Goal: Task Accomplishment & Management: Manage account settings

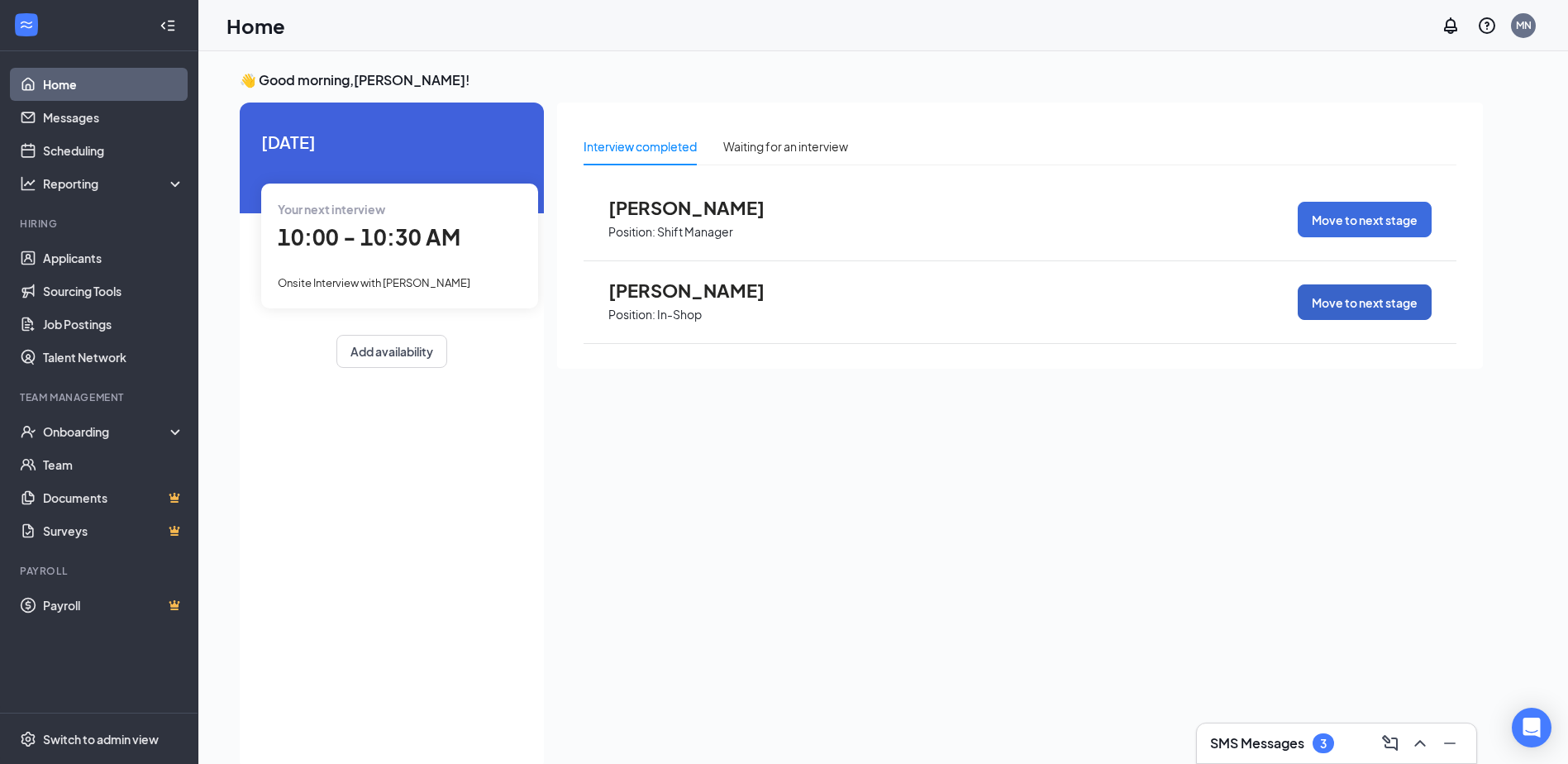
click at [1405, 299] on button "Move to next stage" at bounding box center [1365, 302] width 134 height 36
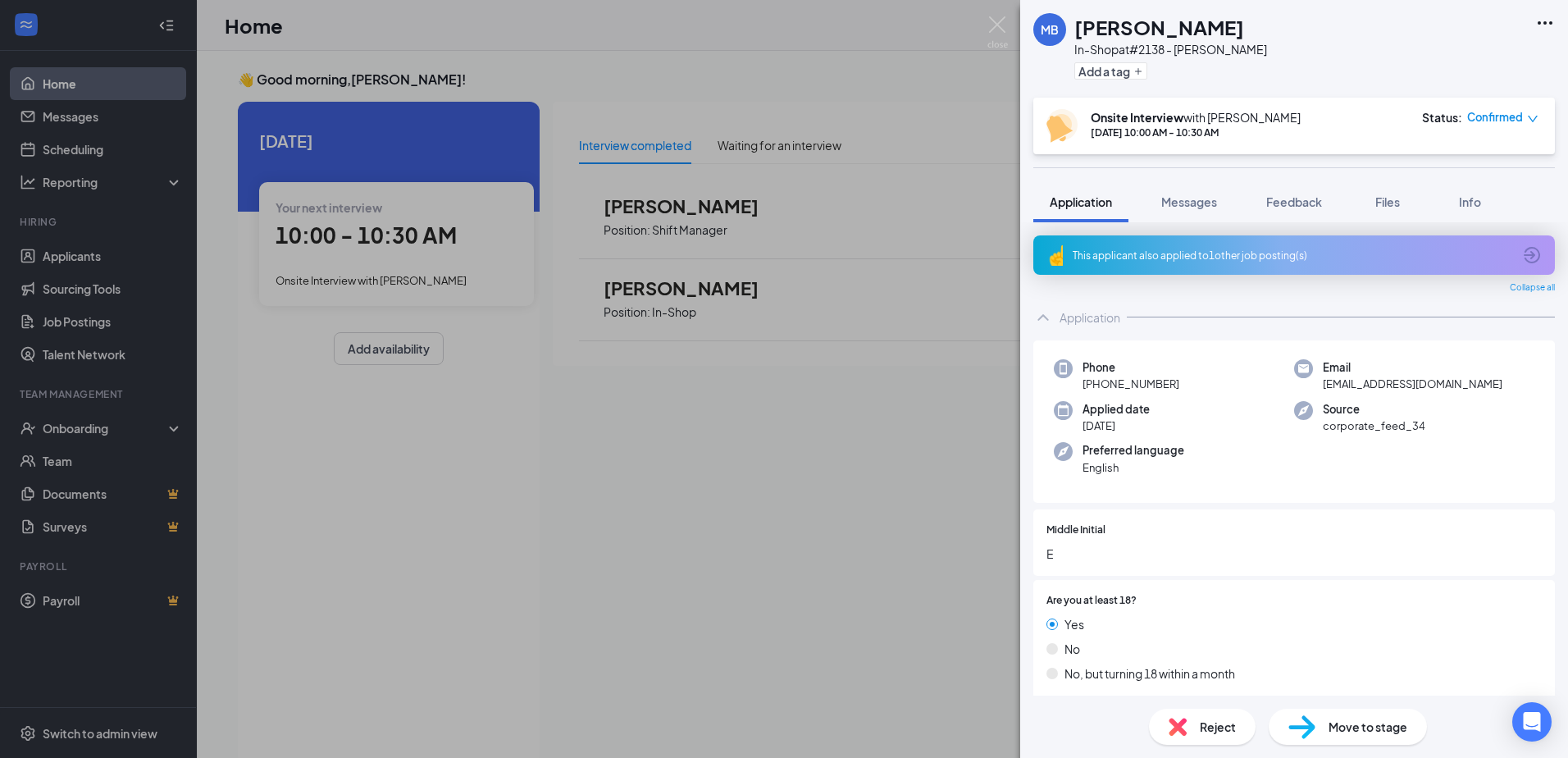
click at [1349, 729] on span "Move to stage" at bounding box center [1368, 726] width 78 height 18
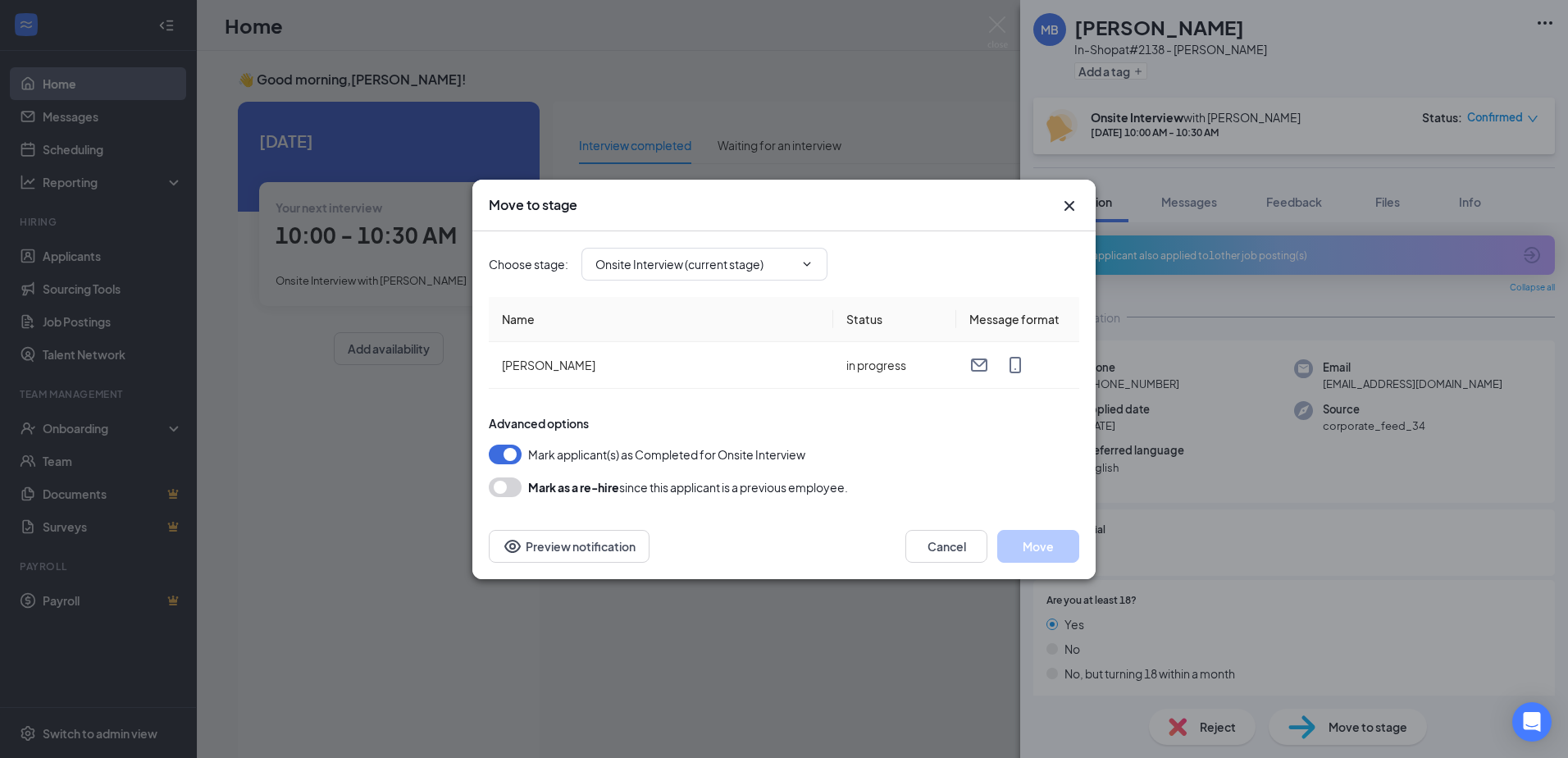
type input "Hiring Complete (final stage)"
click at [1045, 556] on button "Move" at bounding box center [1038, 546] width 82 height 33
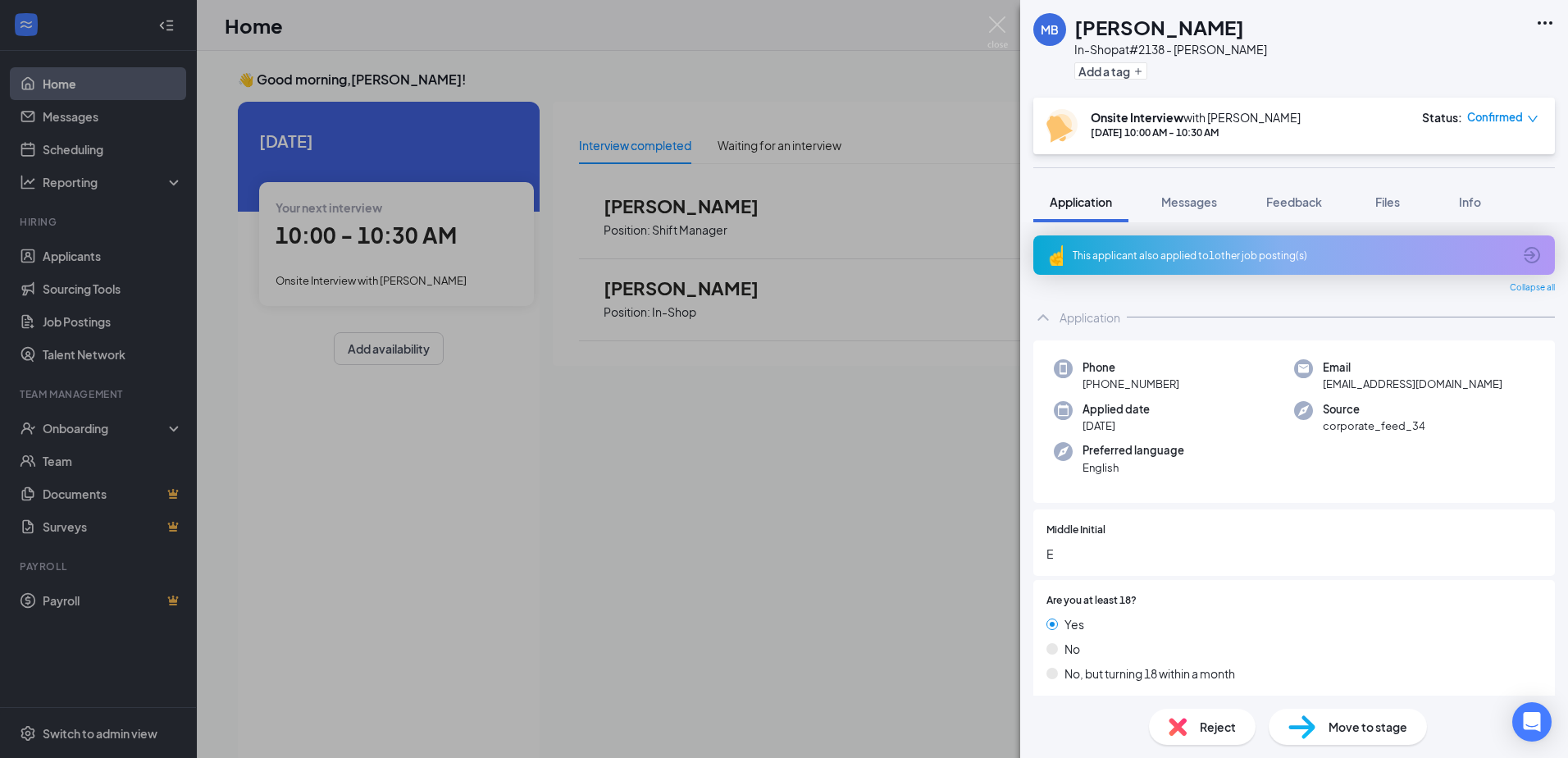
click at [677, 418] on div "MB [PERSON_NAME] In-Shop at #2138 - [PERSON_NAME] Add a tag Onsite Interview wi…" at bounding box center [784, 379] width 1568 height 758
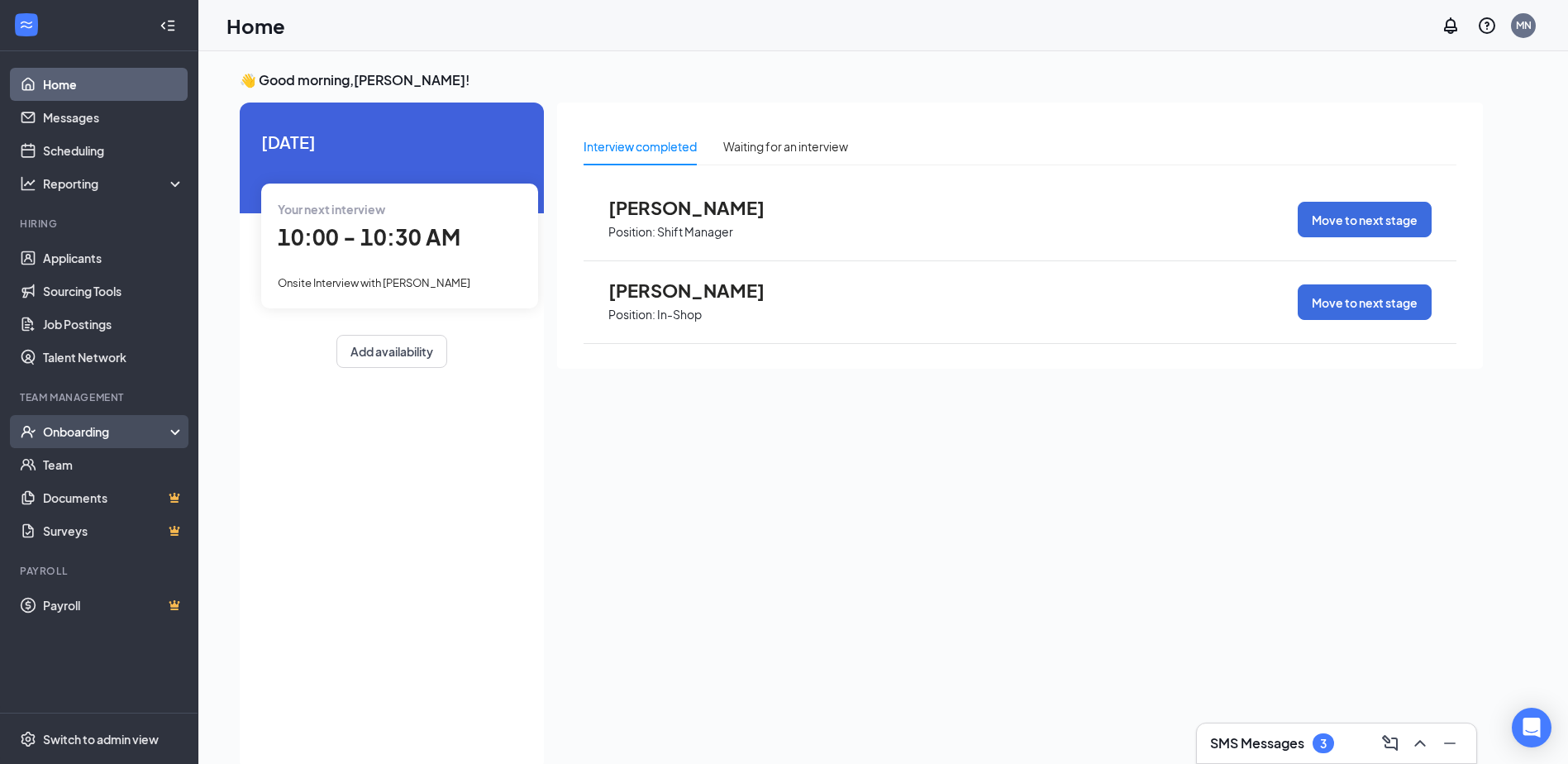
click at [93, 429] on div "Onboarding" at bounding box center [107, 432] width 128 height 17
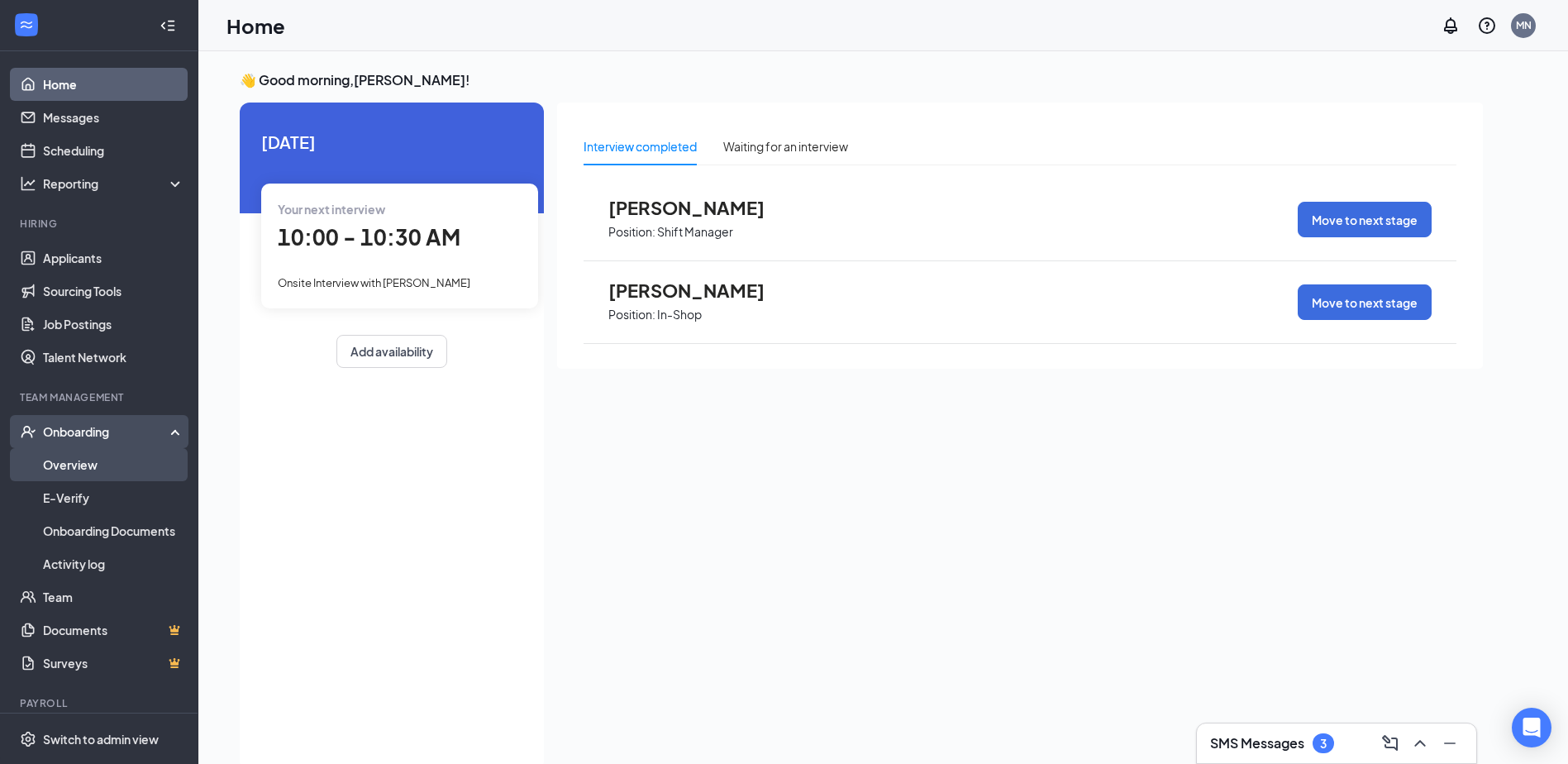
click at [86, 455] on link "Overview" at bounding box center [114, 465] width 141 height 33
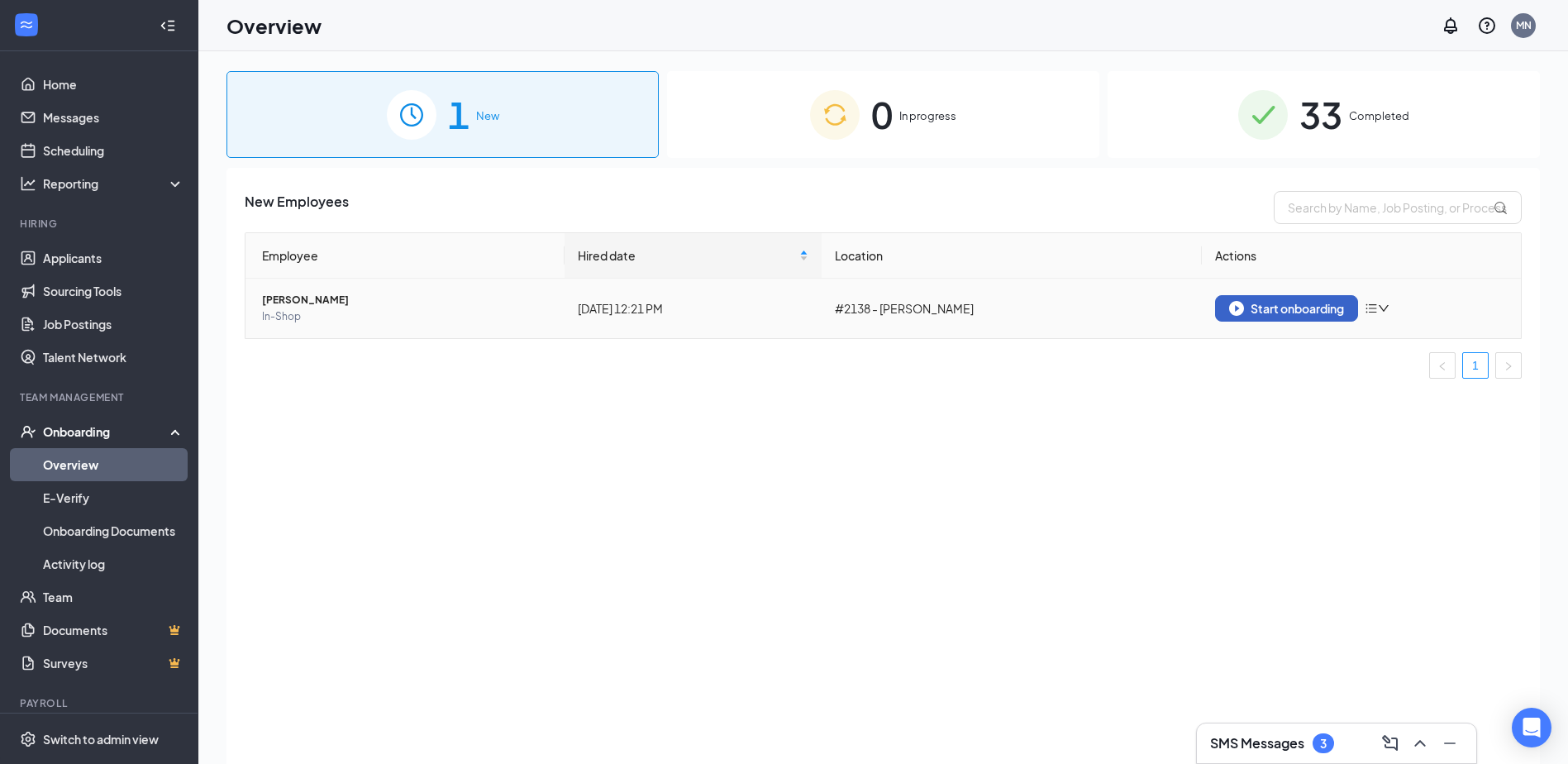
click at [1269, 316] on button "Start onboarding" at bounding box center [1287, 308] width 143 height 27
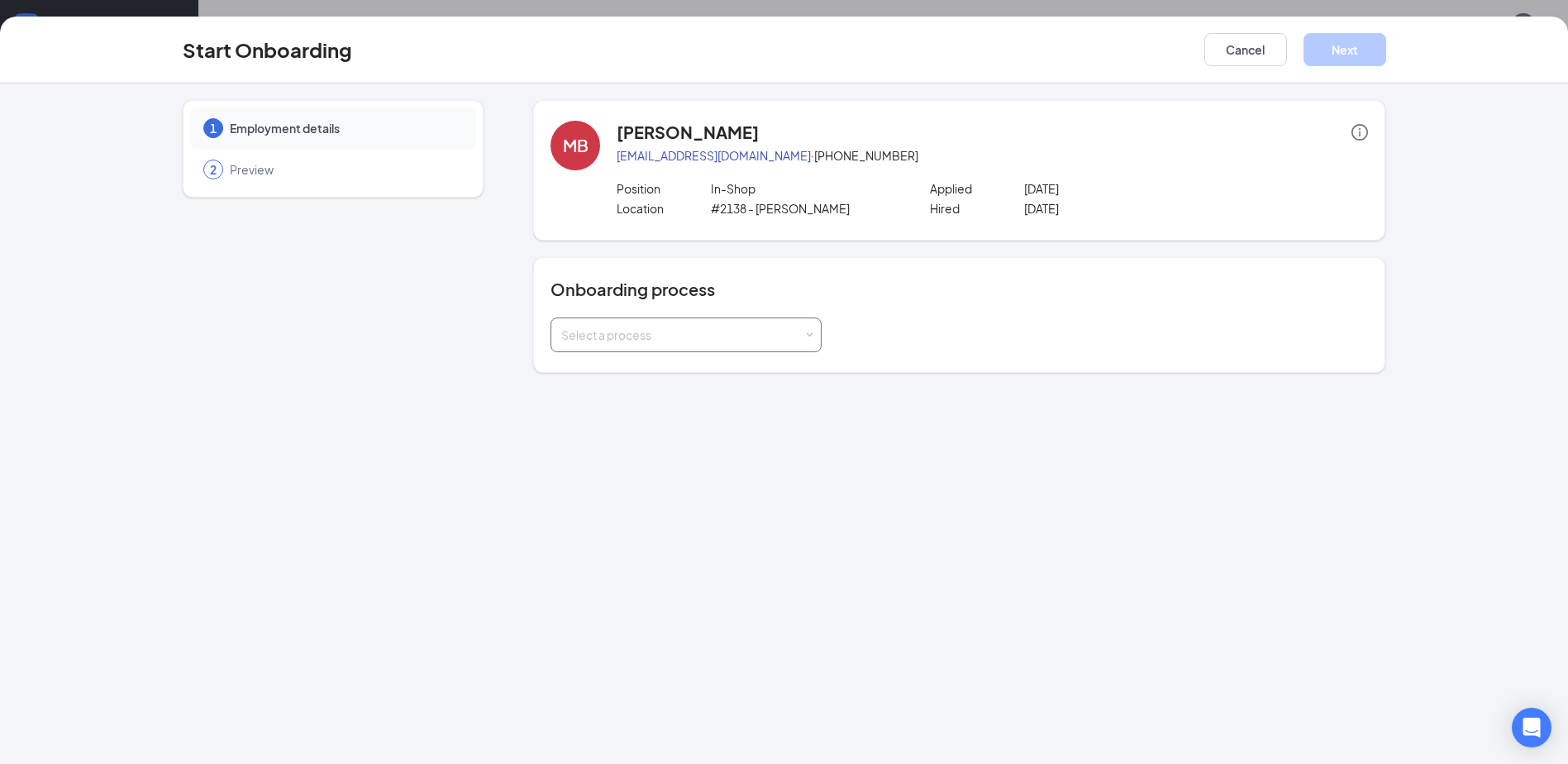
click at [783, 332] on div "Select a process" at bounding box center [682, 334] width 243 height 17
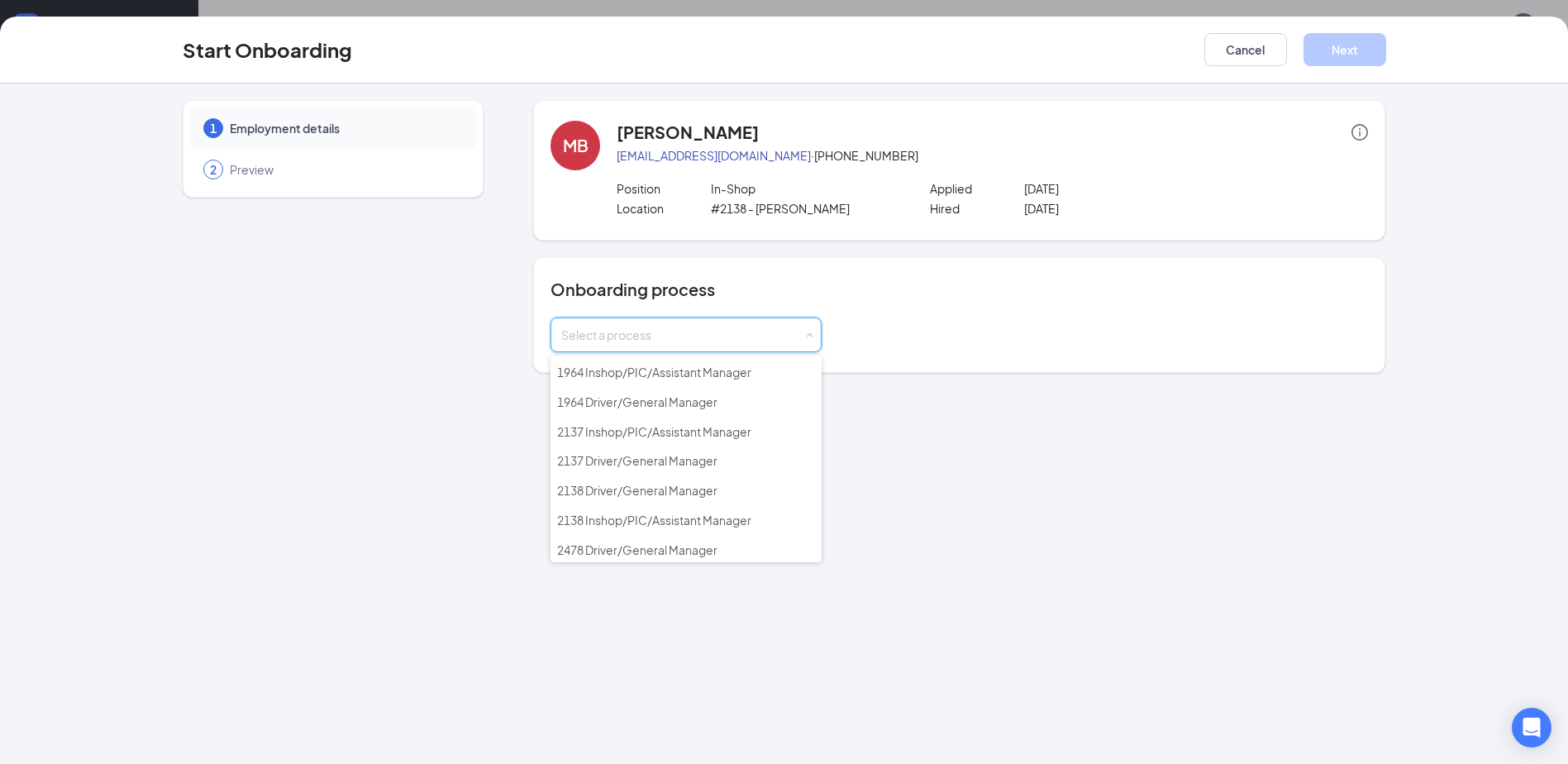
scroll to position [413, 0]
click at [622, 518] on span "2138 Inshop/PIC/Assistant Manager" at bounding box center [654, 519] width 194 height 15
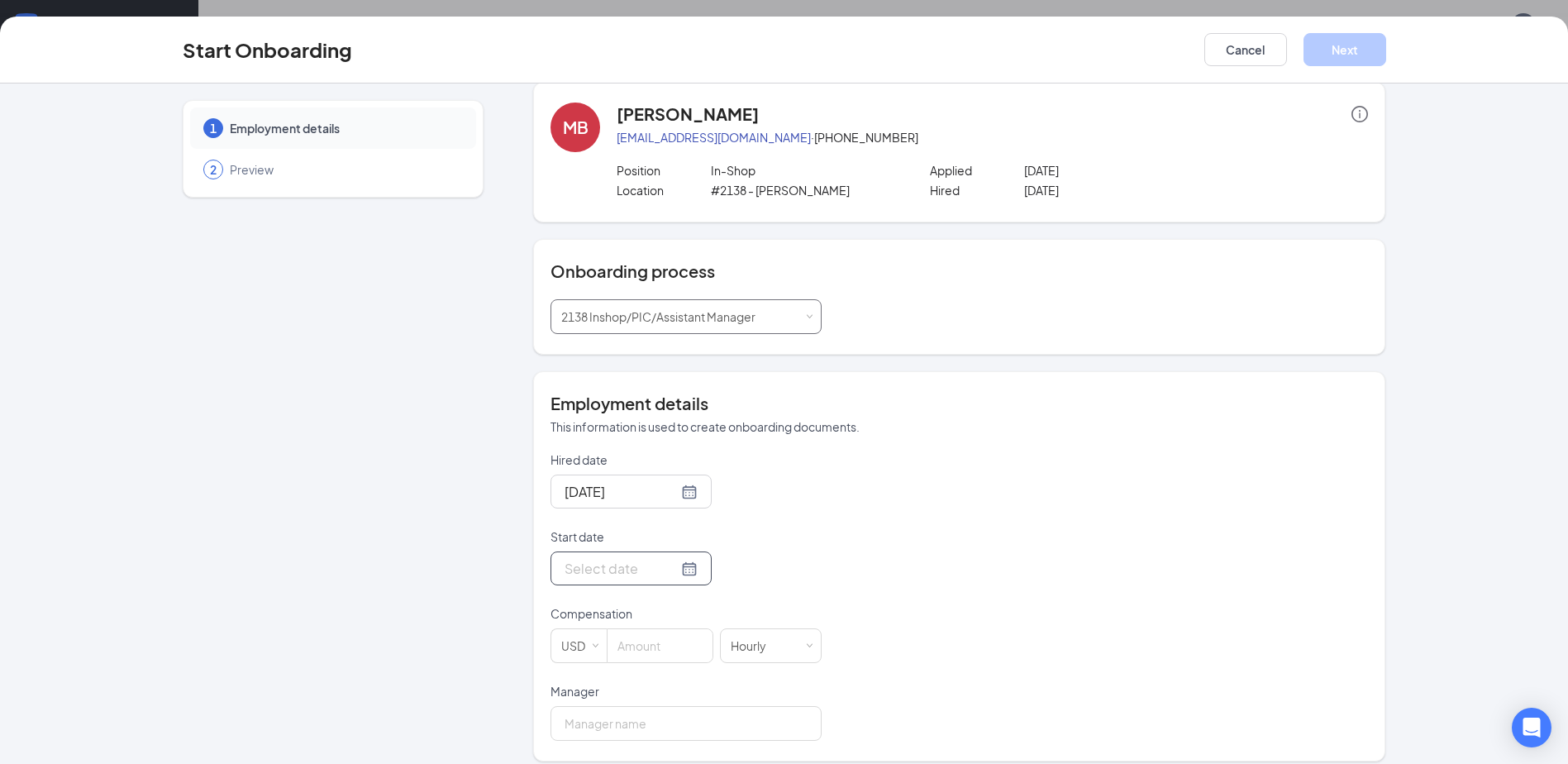
scroll to position [32, 0]
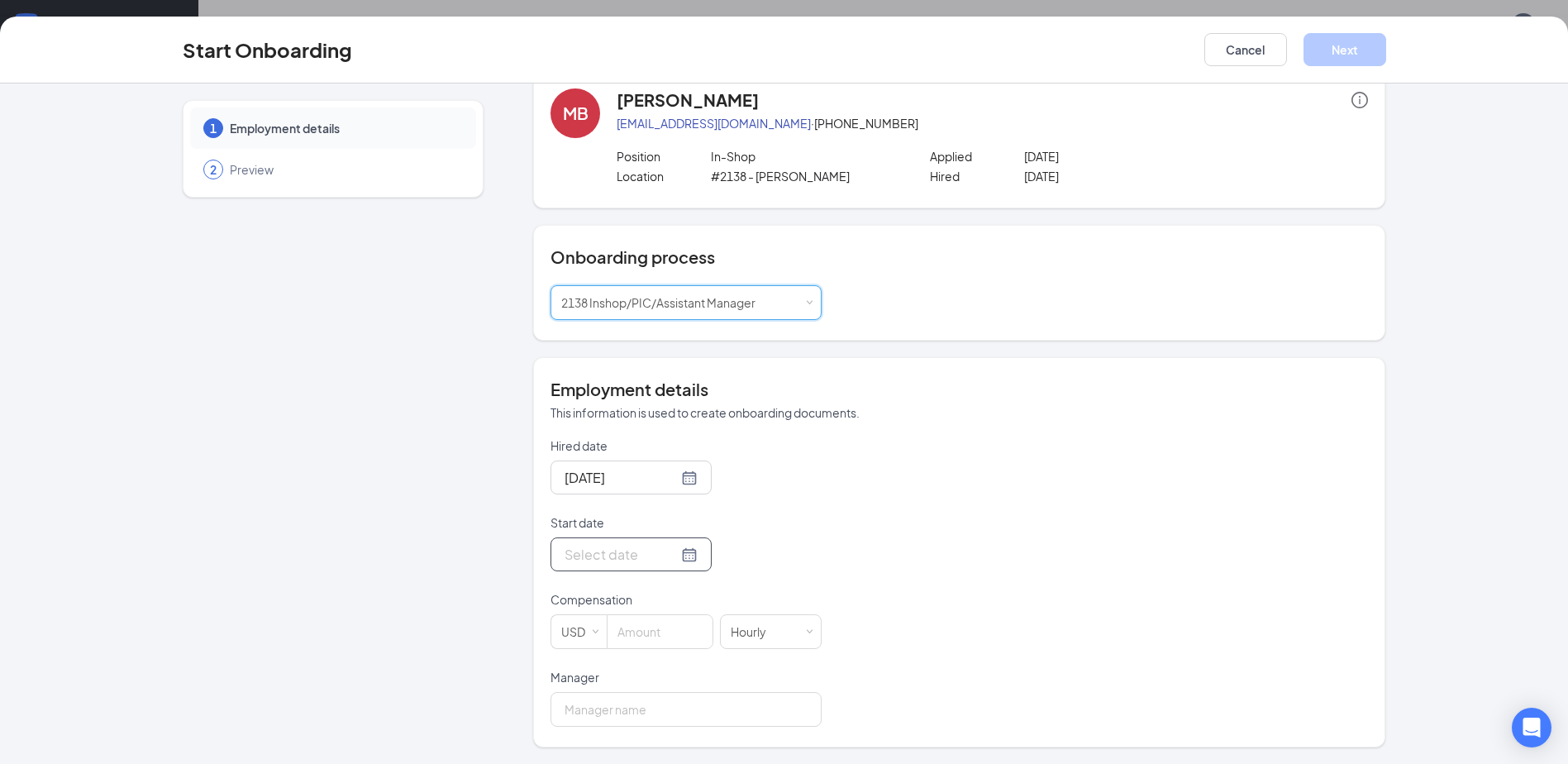
click at [673, 556] on div at bounding box center [631, 554] width 133 height 20
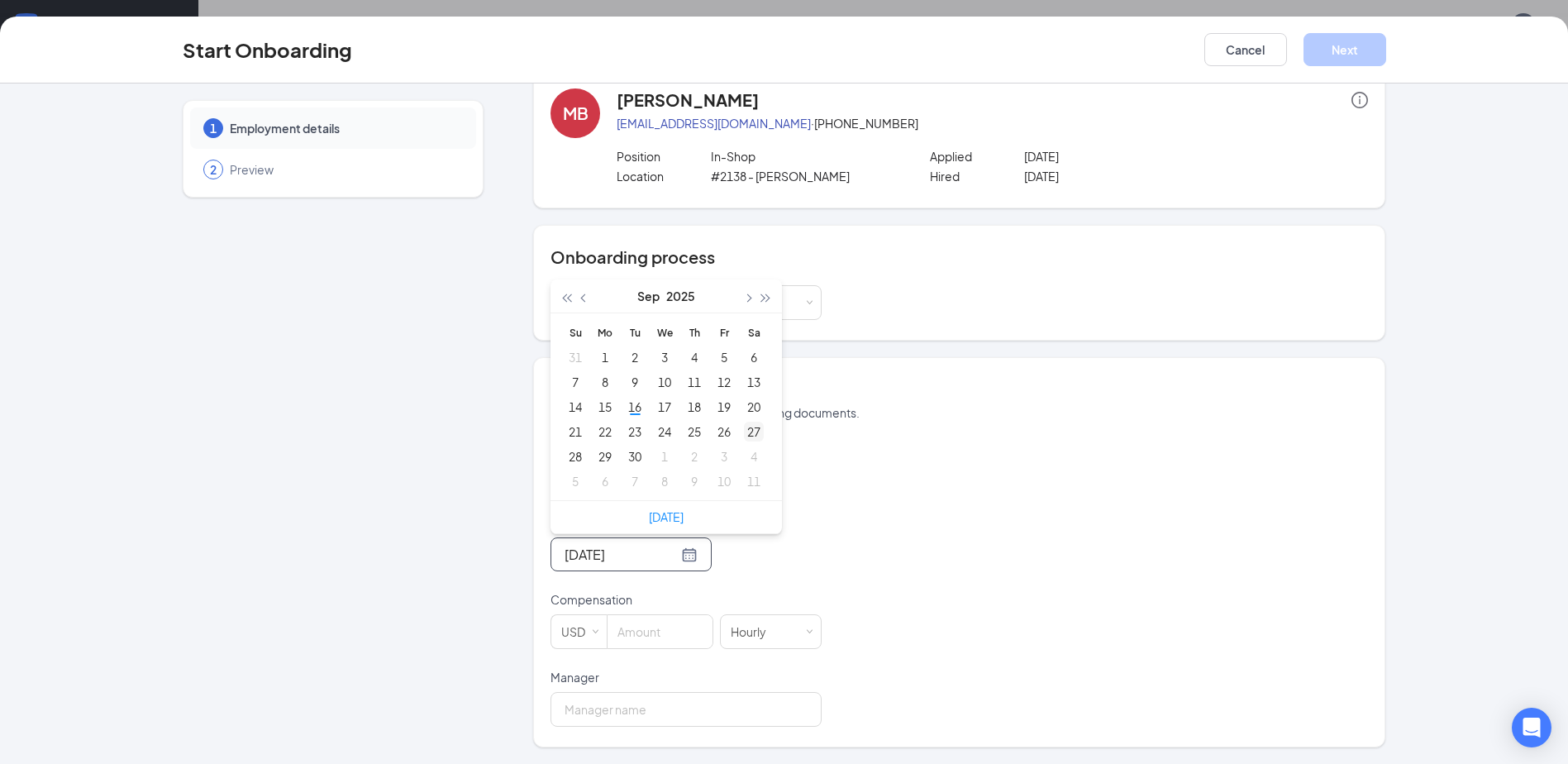
type input "[DATE]"
click at [602, 429] on div "22" at bounding box center [605, 432] width 20 height 20
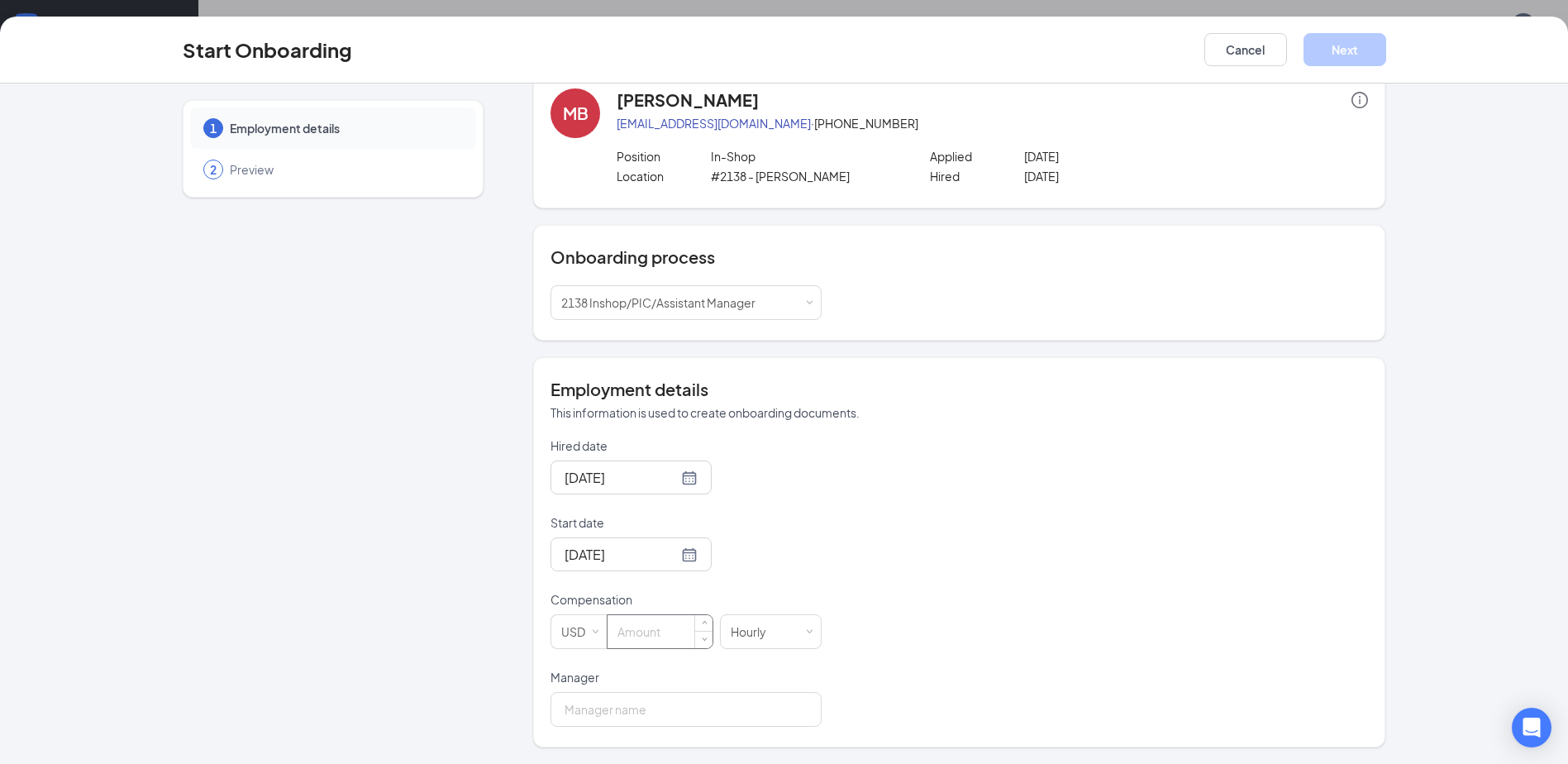
click at [644, 646] on input at bounding box center [660, 632] width 105 height 33
type input "15"
click at [555, 708] on input "Manager" at bounding box center [685, 709] width 271 height 35
type input "[PERSON_NAME]"
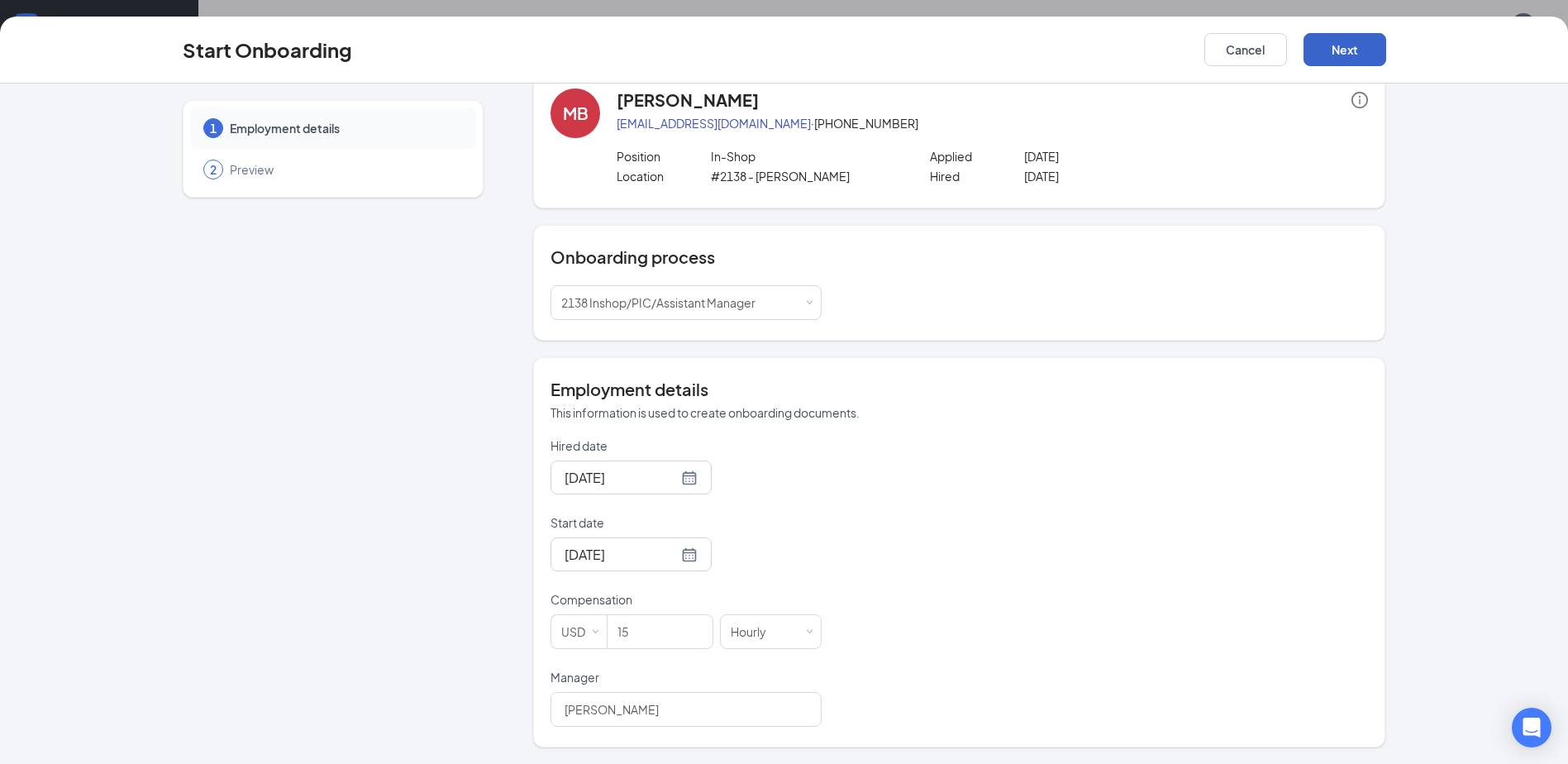
click at [1329, 43] on button "Next" at bounding box center [1345, 50] width 83 height 33
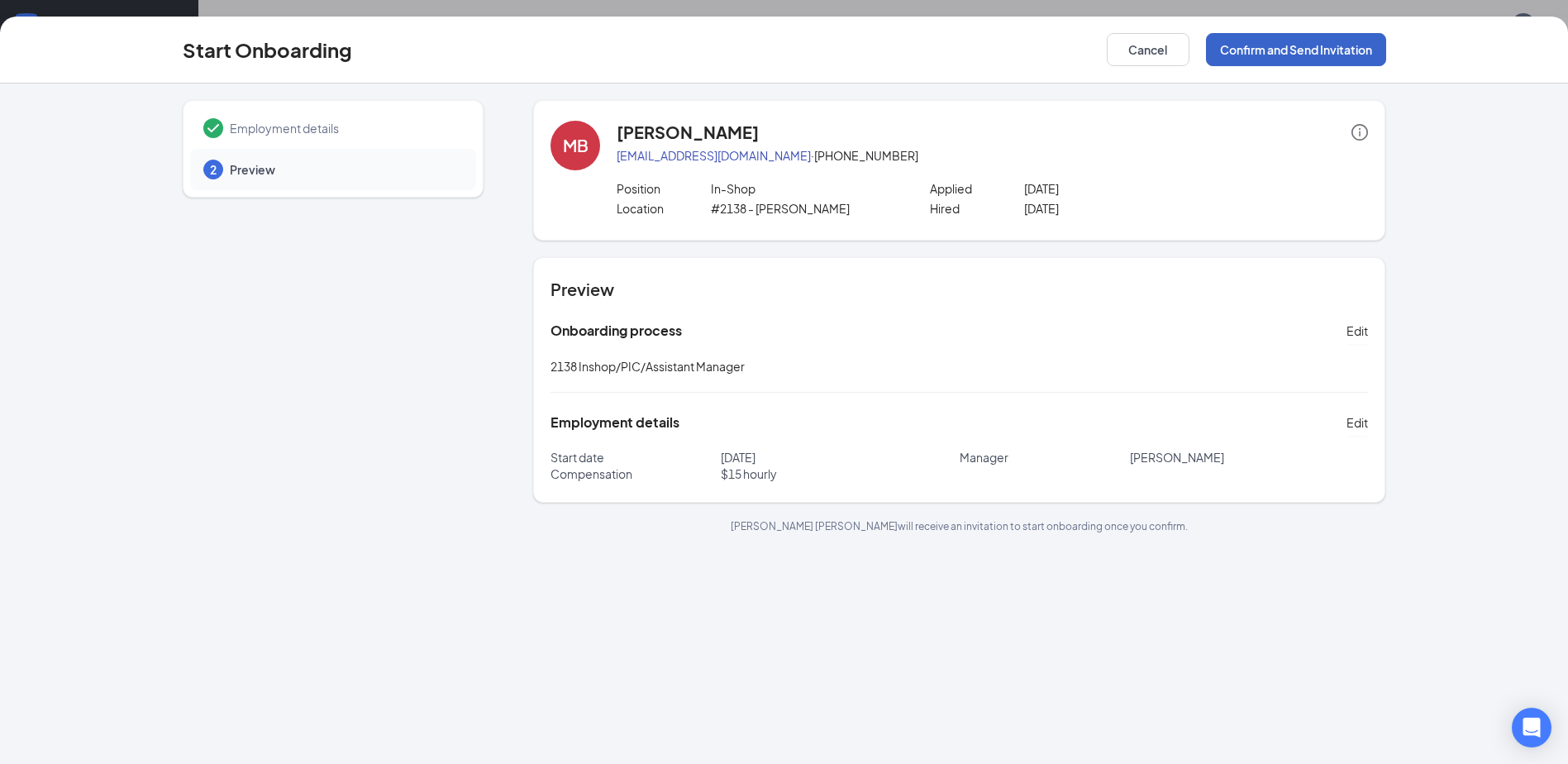
click at [1329, 44] on button "Confirm and Send Invitation" at bounding box center [1296, 50] width 180 height 33
